Goal: Transaction & Acquisition: Subscribe to service/newsletter

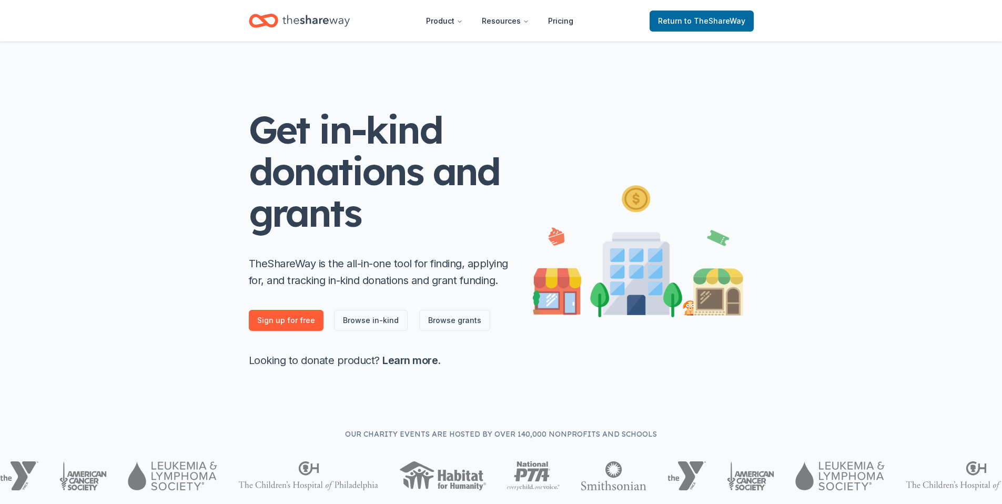
click at [330, 25] on icon "Home" at bounding box center [315, 21] width 67 height 22
click at [331, 22] on icon "Home" at bounding box center [315, 21] width 67 height 12
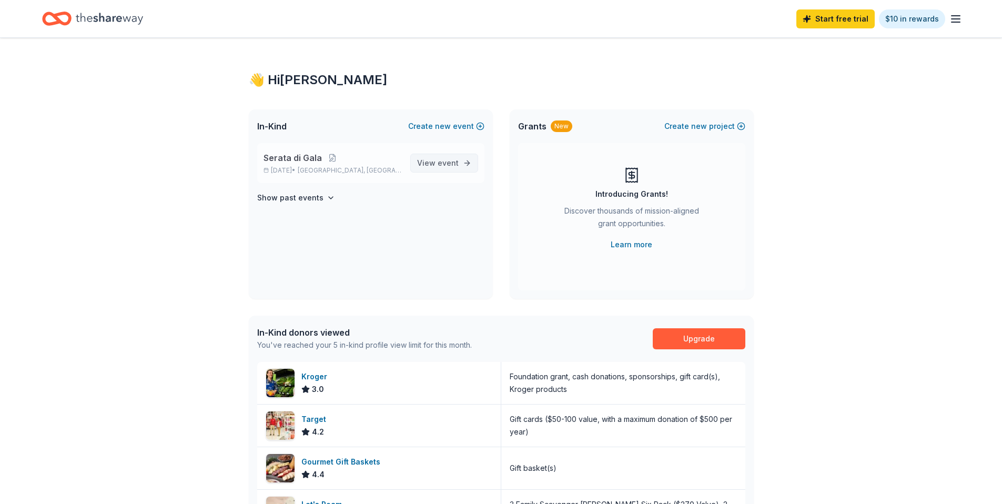
click at [433, 166] on span "View event" at bounding box center [438, 163] width 42 height 13
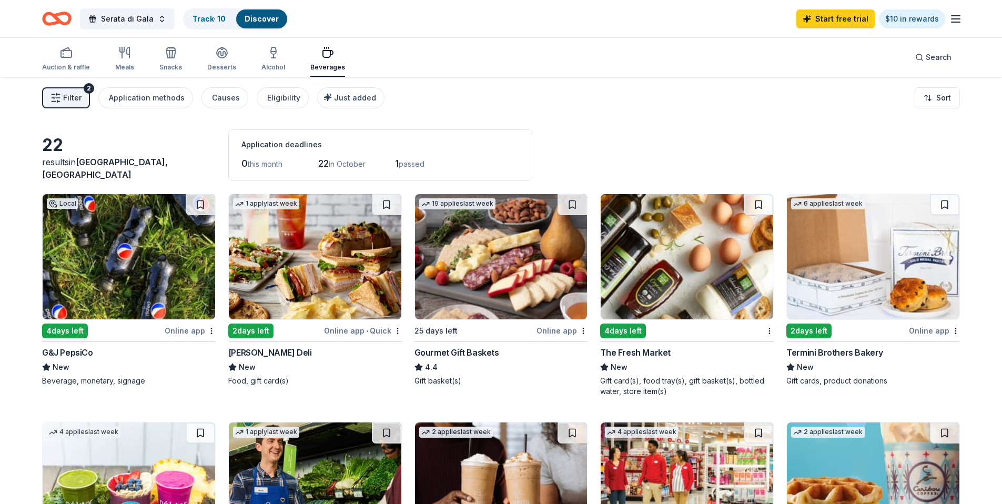
click at [424, 166] on span "passed" at bounding box center [412, 163] width 26 height 9
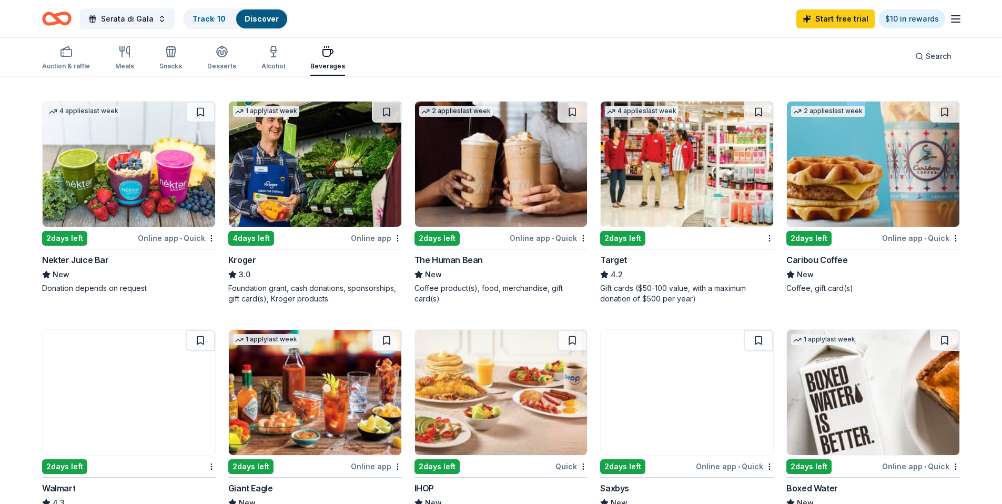
scroll to position [321, 0]
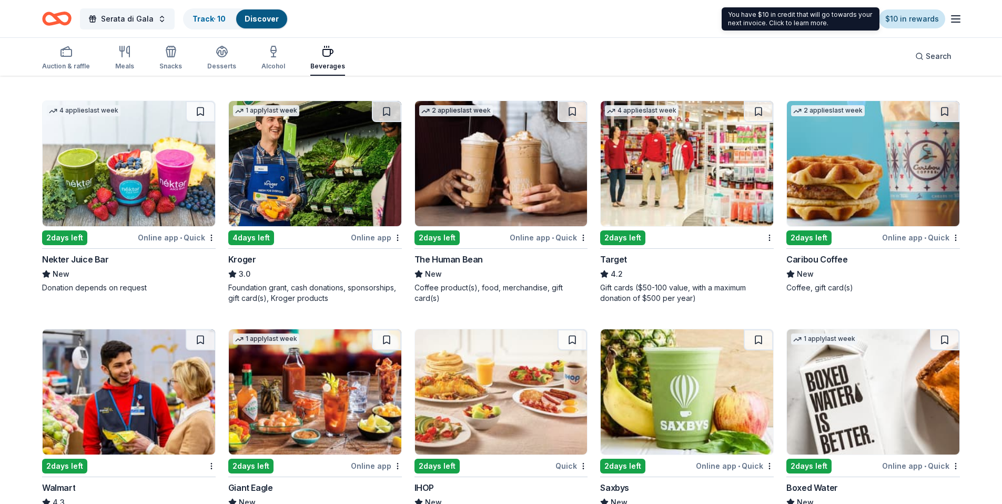
click at [893, 20] on link "$10 in rewards" at bounding box center [912, 18] width 66 height 19
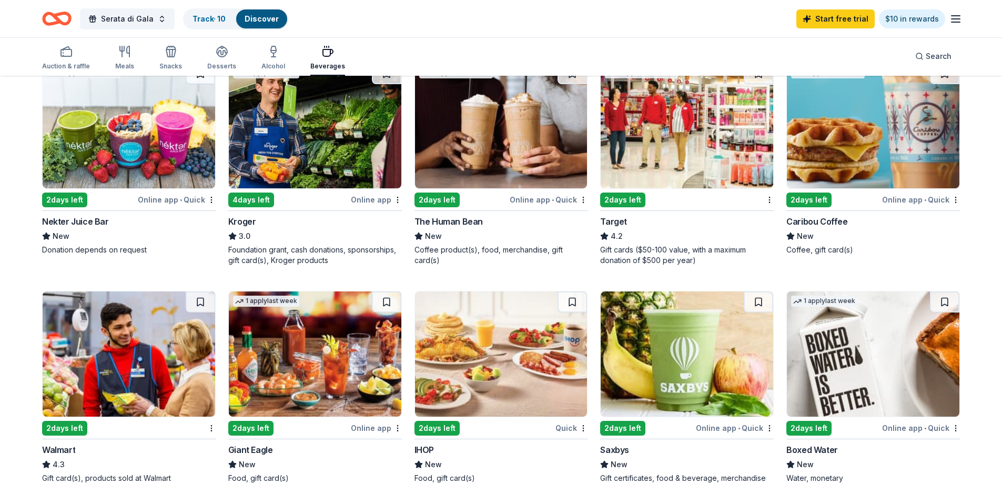
scroll to position [356, 0]
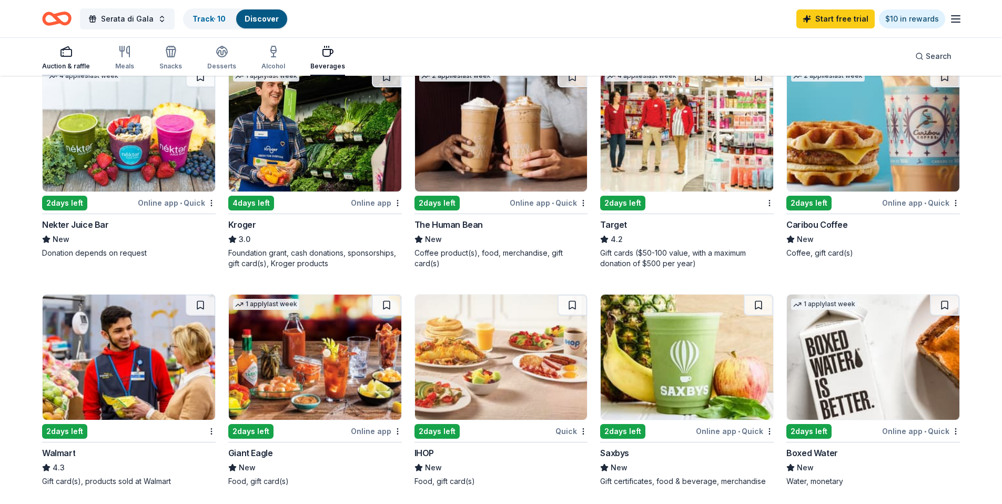
click at [73, 54] on div "button" at bounding box center [66, 51] width 48 height 13
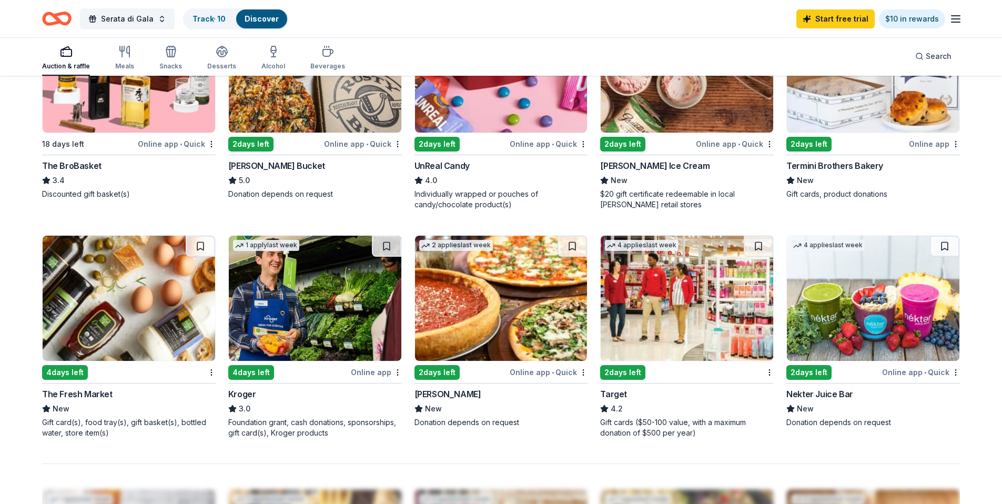
scroll to position [634, 0]
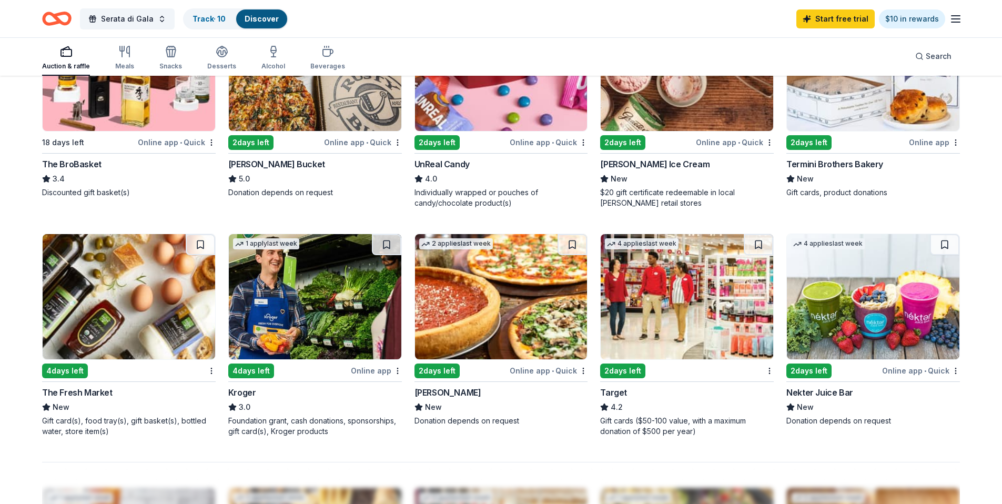
click at [608, 350] on img at bounding box center [687, 296] width 173 height 125
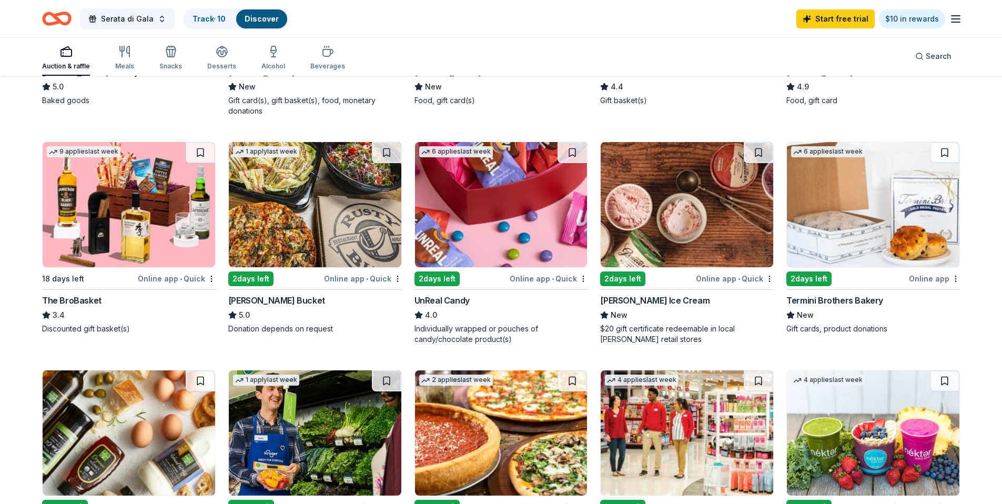
scroll to position [470, 0]
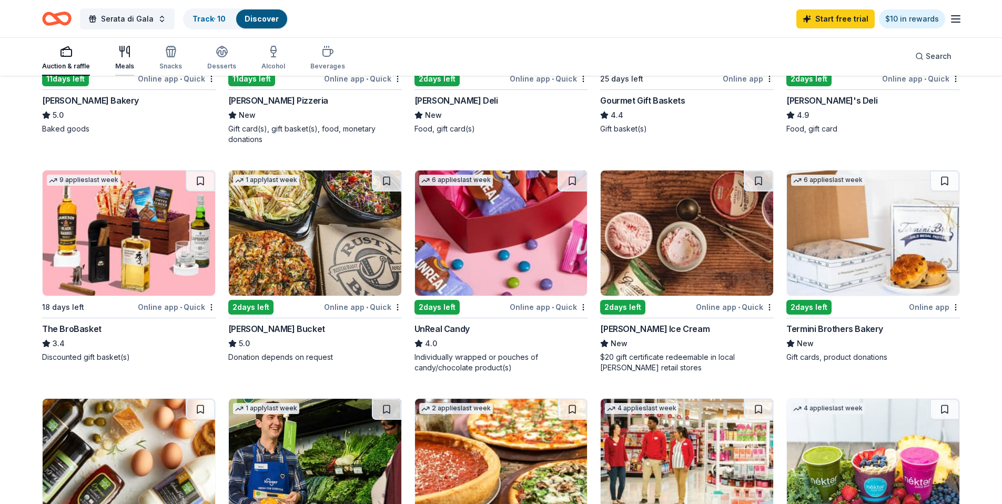
click at [115, 59] on div "Meals" at bounding box center [124, 57] width 19 height 25
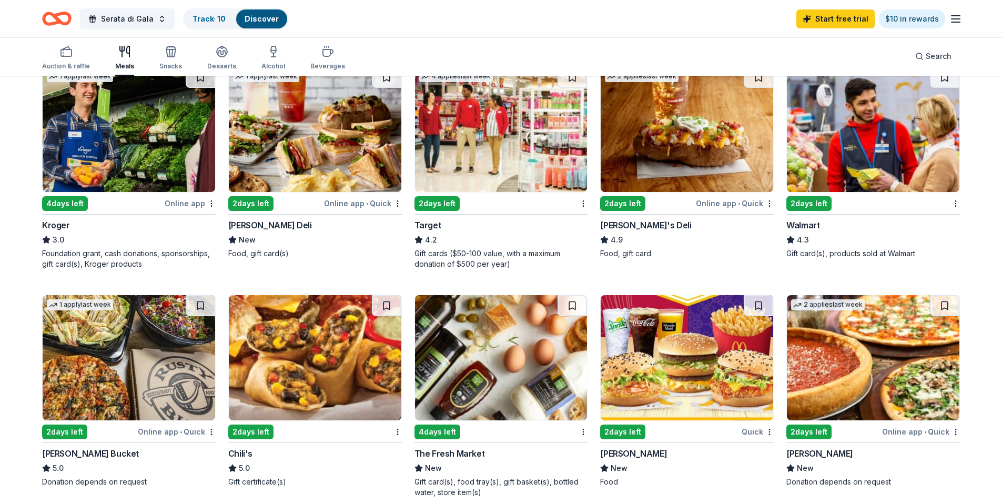
scroll to position [368, 0]
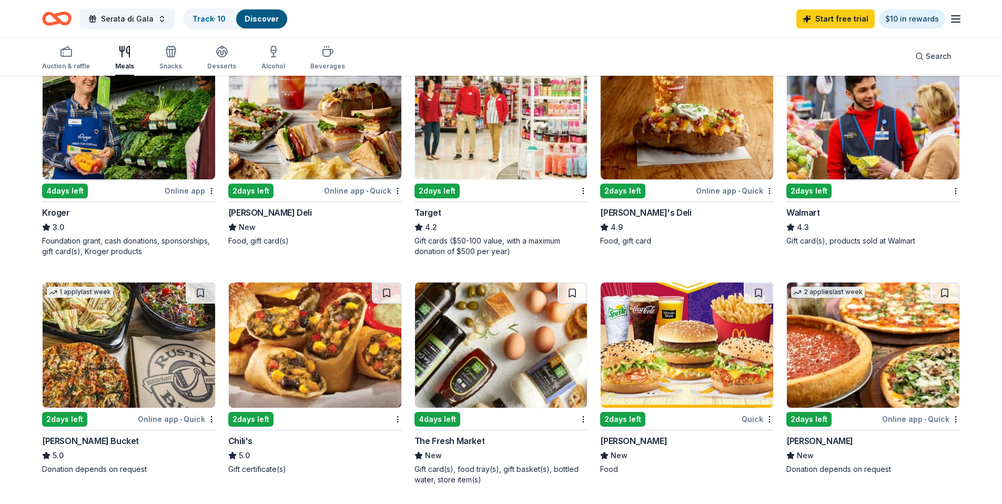
click at [280, 380] on img at bounding box center [315, 344] width 173 height 125
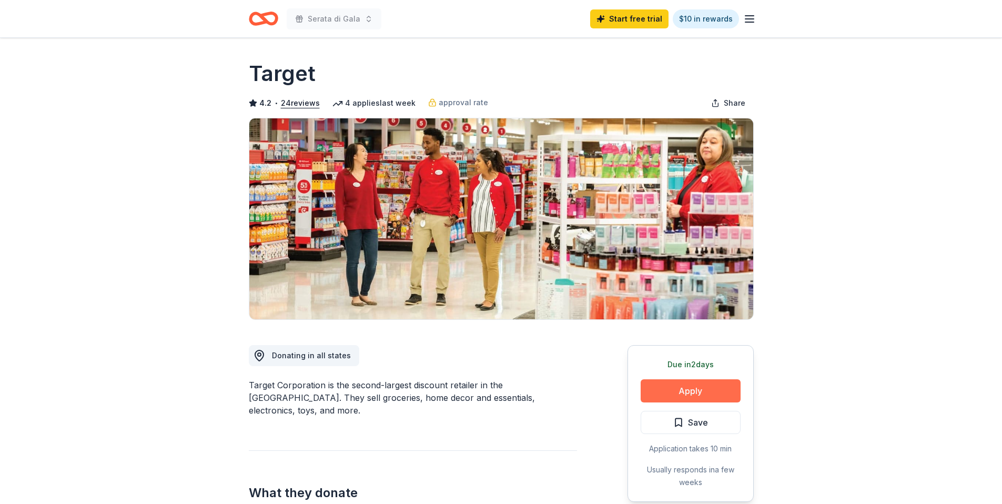
click at [687, 392] on button "Apply" at bounding box center [691, 390] width 100 height 23
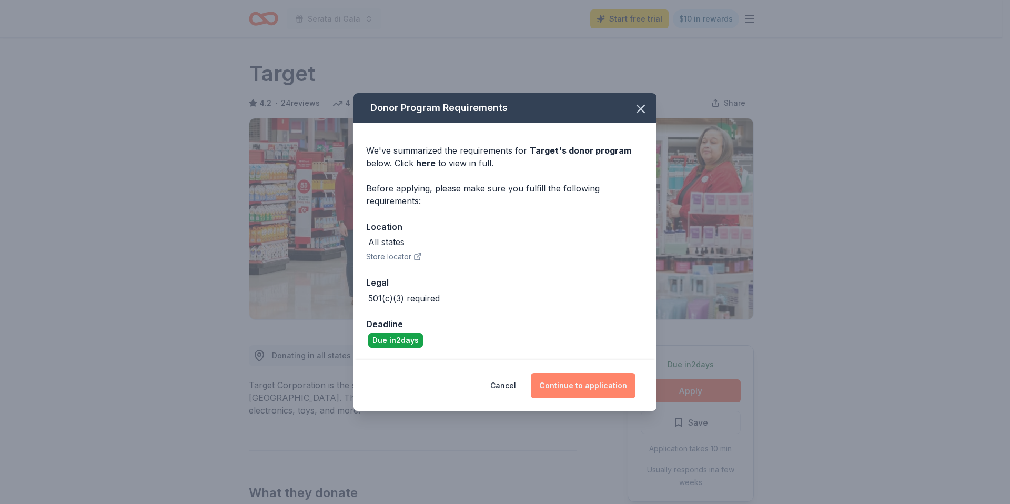
click at [597, 383] on button "Continue to application" at bounding box center [583, 385] width 105 height 25
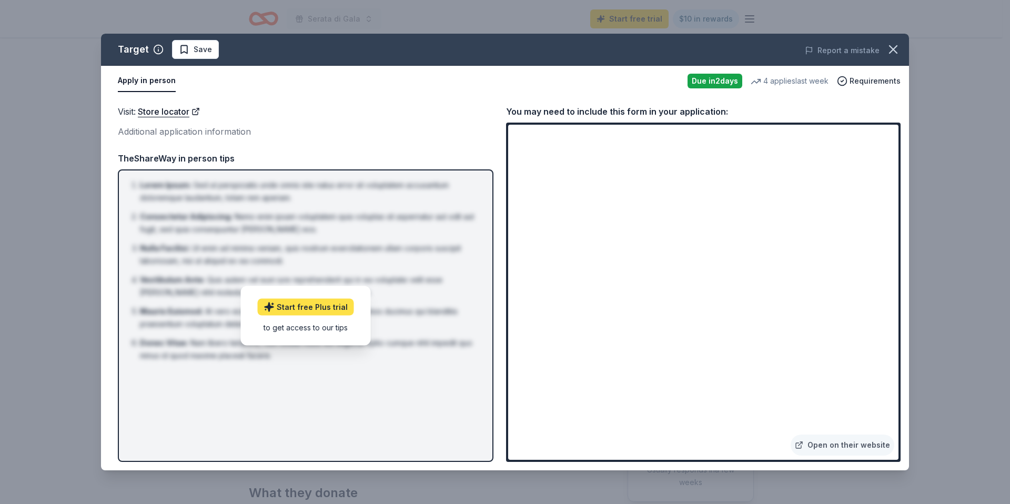
click at [288, 299] on link "Start free Plus trial" at bounding box center [306, 307] width 96 height 17
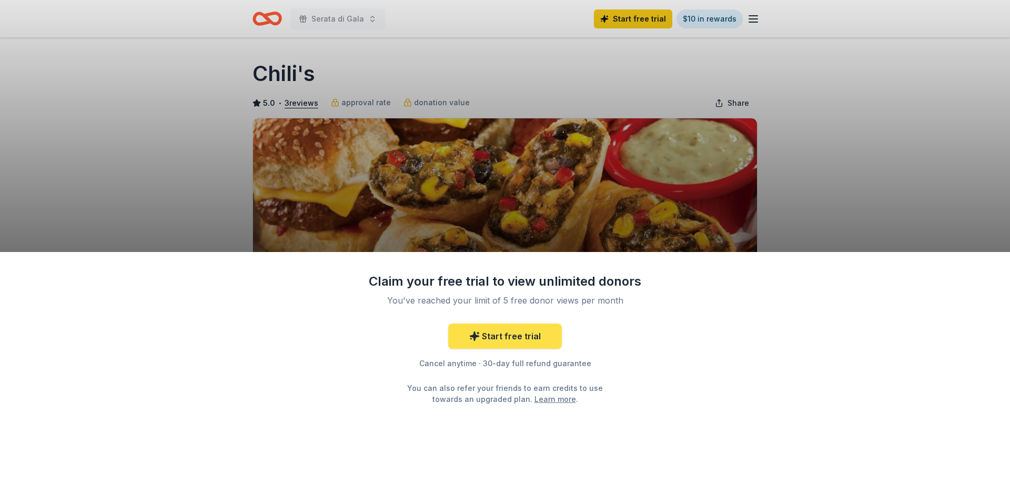
click at [501, 343] on link "Start free trial" at bounding box center [505, 335] width 114 height 25
click at [501, 341] on link "Start free trial" at bounding box center [505, 335] width 114 height 25
